Goal: Task Accomplishment & Management: Complete application form

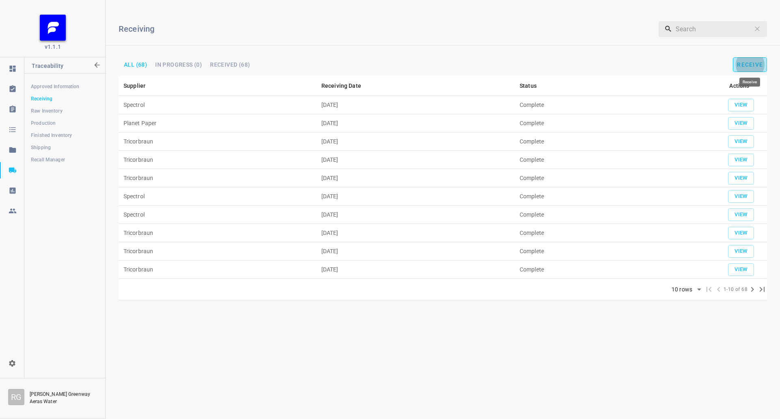
click at [757, 68] on button "Receive" at bounding box center [750, 64] width 34 height 15
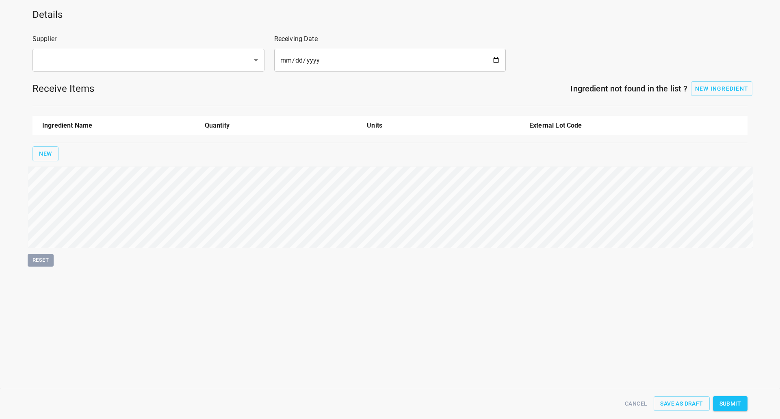
click at [149, 67] on input "text" at bounding box center [137, 59] width 202 height 15
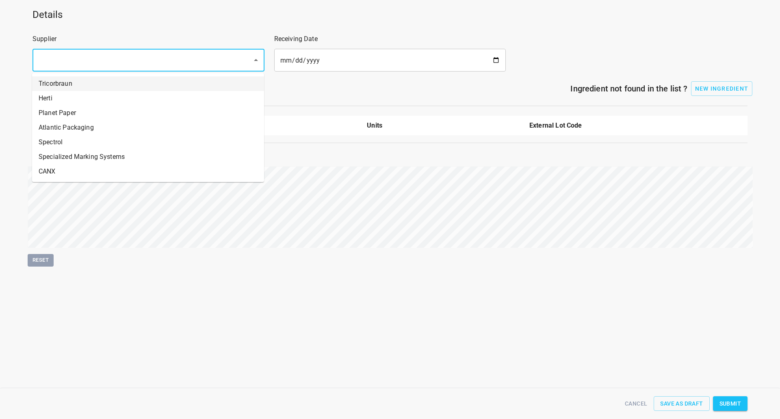
click at [61, 80] on li "Tricorbraun" at bounding box center [148, 83] width 232 height 15
type input "Tricorbraun"
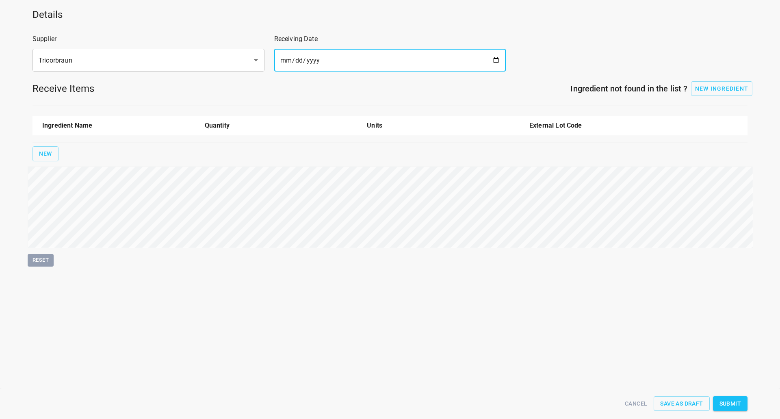
click at [494, 56] on input "date" at bounding box center [390, 60] width 232 height 23
click at [493, 60] on input "date" at bounding box center [390, 60] width 232 height 23
type input "[DATE]"
click at [62, 151] on div "New" at bounding box center [390, 154] width 718 height 18
click at [45, 151] on span "New" at bounding box center [45, 154] width 13 height 10
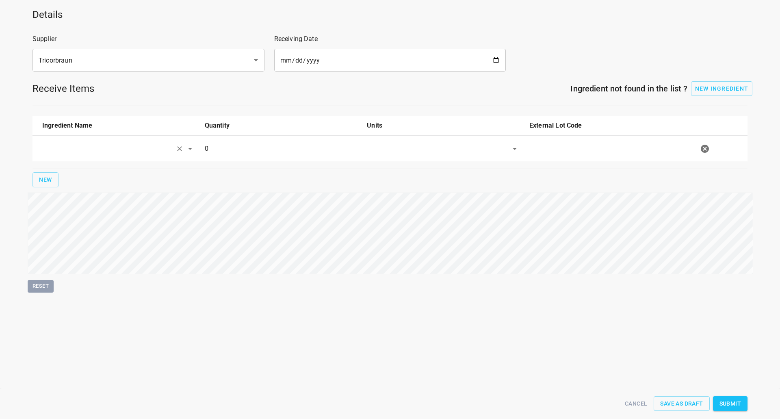
click at [80, 147] on input "text" at bounding box center [107, 148] width 130 height 13
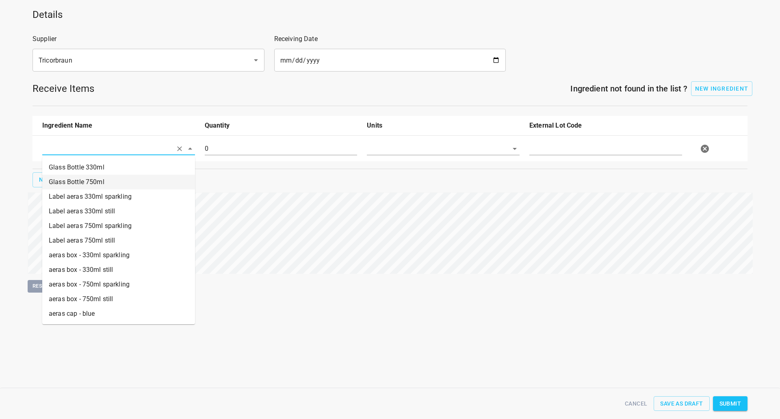
drag, startPoint x: 86, startPoint y: 182, endPoint x: 109, endPoint y: 185, distance: 23.8
click at [86, 182] on li "Glass Bottle 750ml" at bounding box center [118, 182] width 153 height 15
type input "Glass Bottle 750ml"
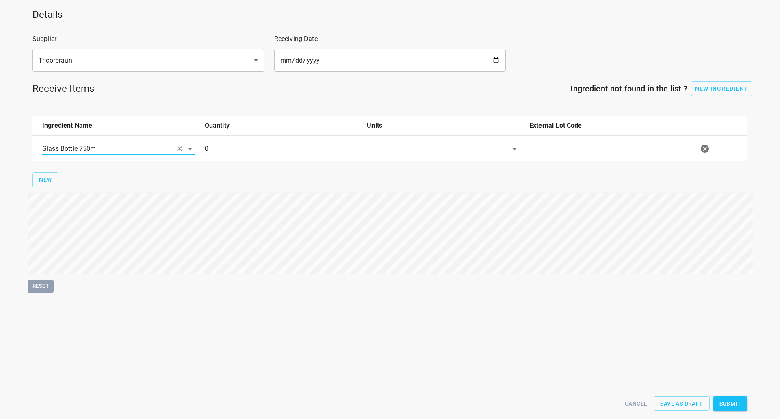
click at [275, 141] on div "0" at bounding box center [281, 151] width 162 height 29
click at [276, 139] on div "0" at bounding box center [281, 151] width 162 height 29
click at [272, 149] on input "0" at bounding box center [281, 148] width 153 height 13
type input "54522"
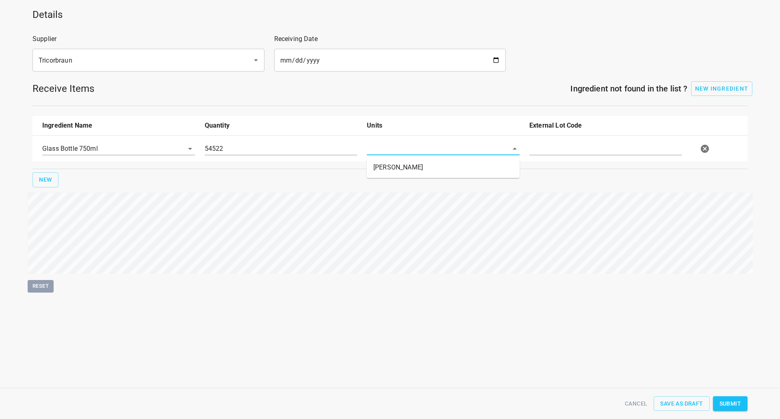
drag, startPoint x: 406, startPoint y: 148, endPoint x: 412, endPoint y: 156, distance: 9.3
click at [406, 148] on input "text" at bounding box center [432, 148] width 130 height 13
click at [413, 173] on li "[PERSON_NAME]" at bounding box center [443, 167] width 153 height 15
type input "[PERSON_NAME]"
drag, startPoint x: 565, startPoint y: 151, endPoint x: 560, endPoint y: 154, distance: 5.9
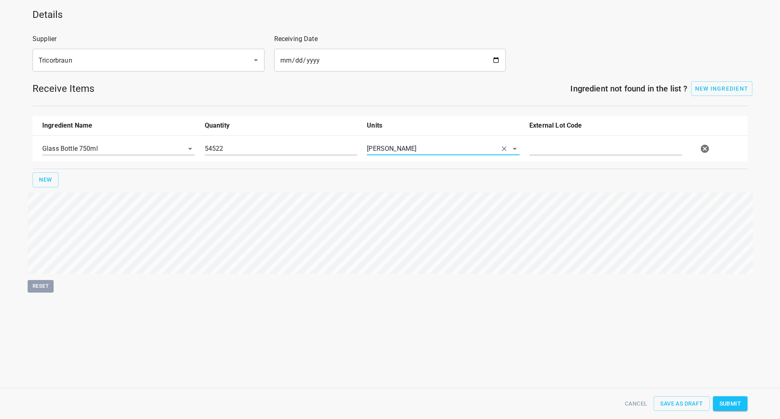
click at [565, 151] on input "text" at bounding box center [605, 148] width 153 height 13
type input "250529R"
click at [732, 401] on span "Submit" at bounding box center [730, 403] width 22 height 10
type input "54522.000000000000000"
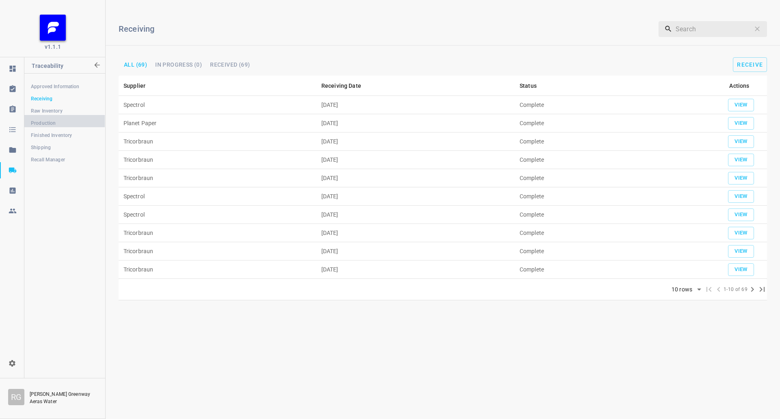
click at [45, 120] on span "Production" at bounding box center [64, 123] width 67 height 8
